Goal: Entertainment & Leisure: Consume media (video, audio)

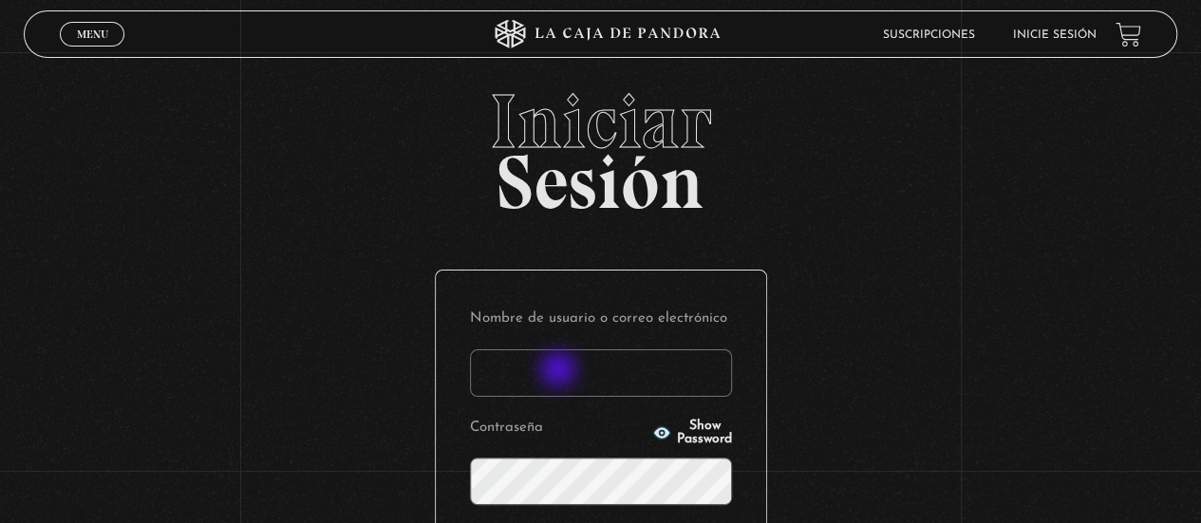
click at [562, 371] on input "Nombre de usuario o correo electrónico" at bounding box center [601, 372] width 262 height 47
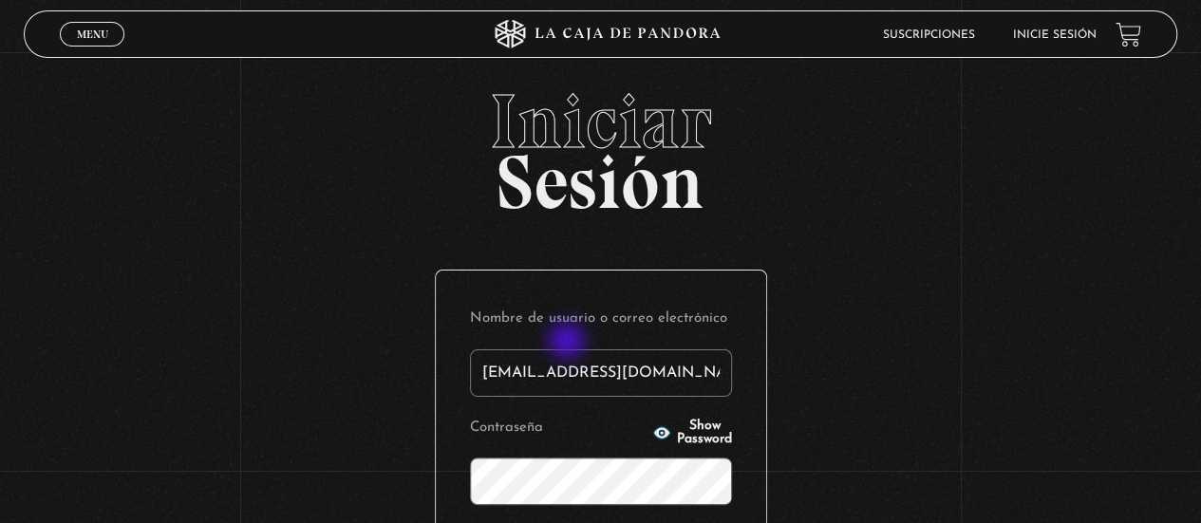
type input "ash.ab25@outlook.com"
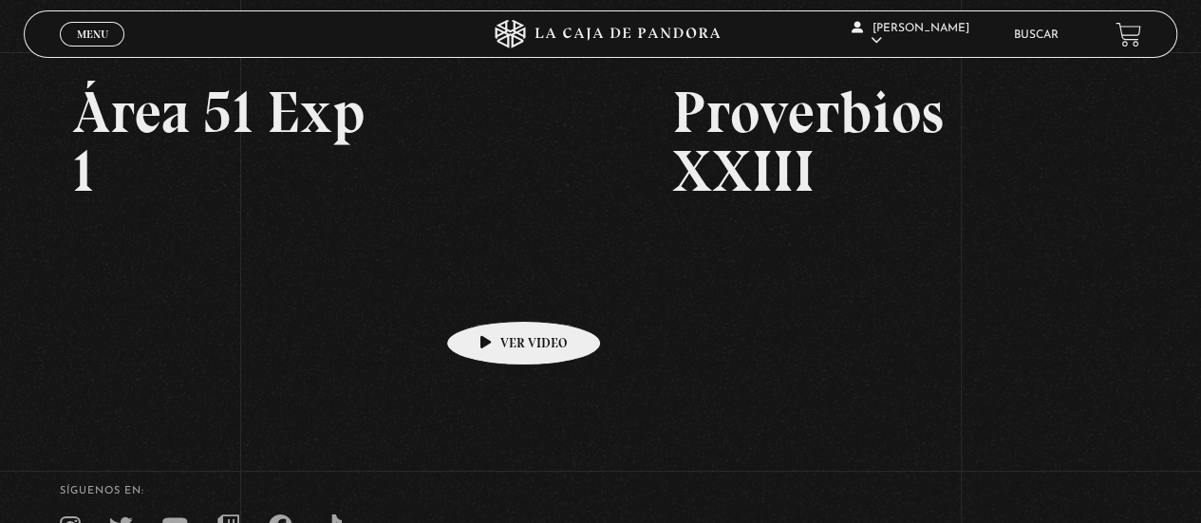
scroll to position [285, 0]
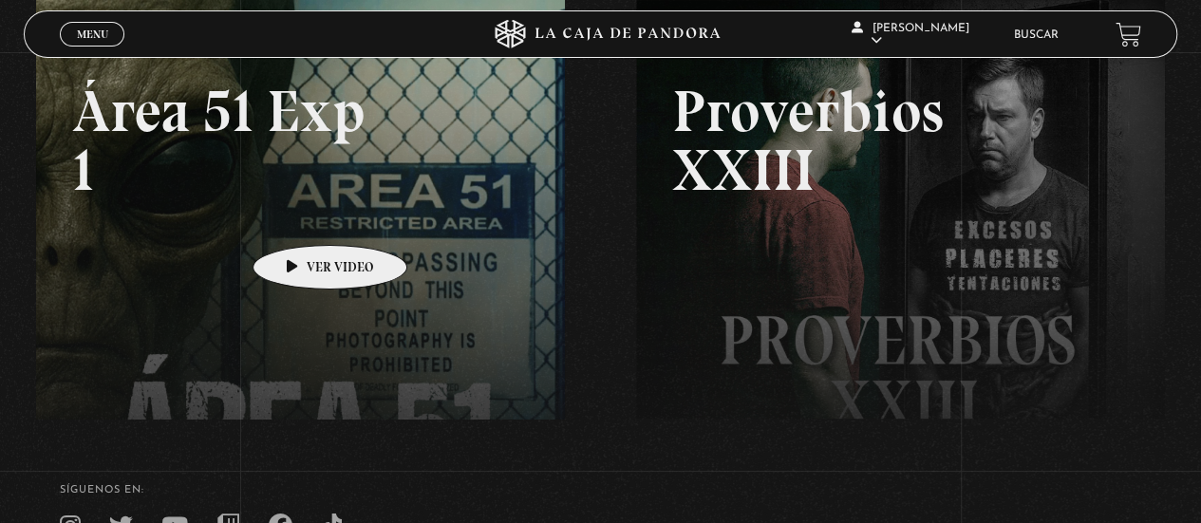
click at [300, 217] on link at bounding box center [636, 261] width 1201 height 523
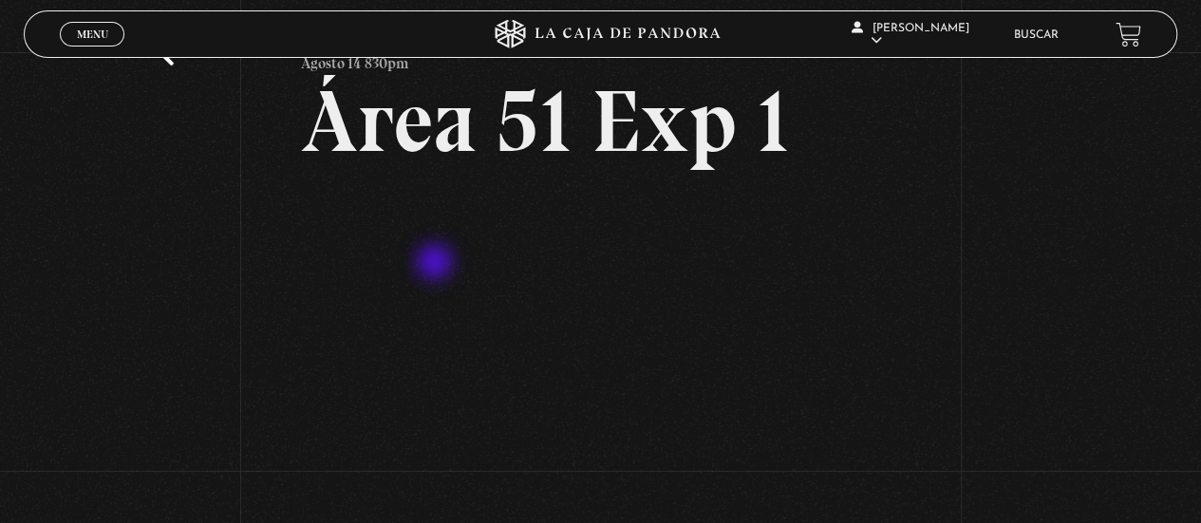
scroll to position [95, 0]
